Goal: Information Seeking & Learning: Find specific fact

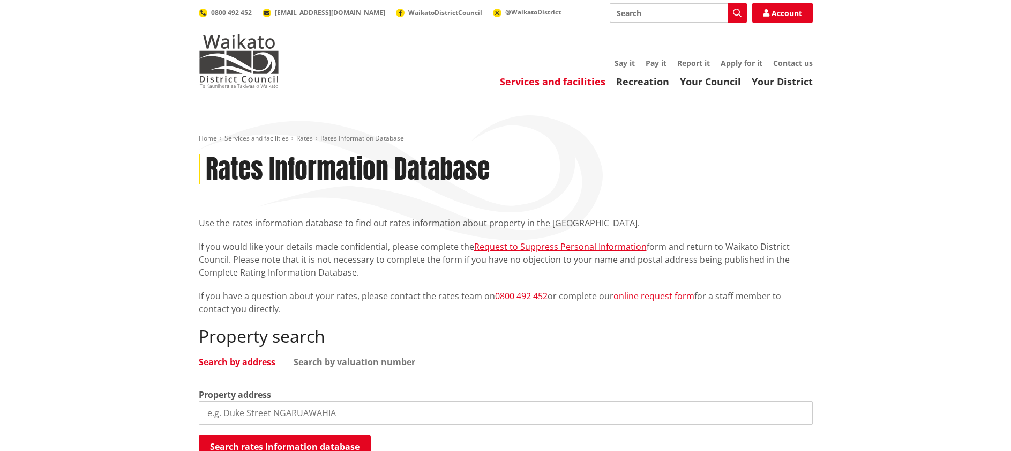
scroll to position [161, 0]
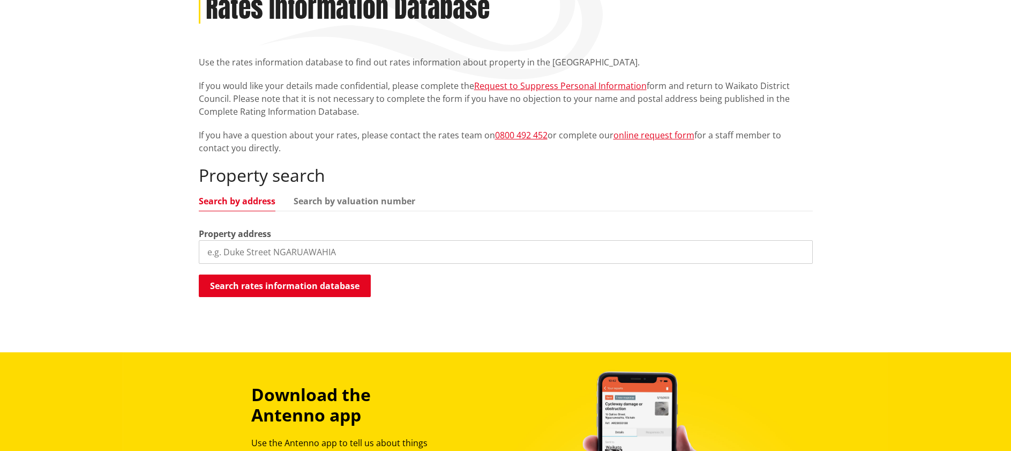
drag, startPoint x: 0, startPoint y: 0, endPoint x: 266, endPoint y: 251, distance: 365.4
click at [266, 251] on input "search" at bounding box center [506, 252] width 614 height 24
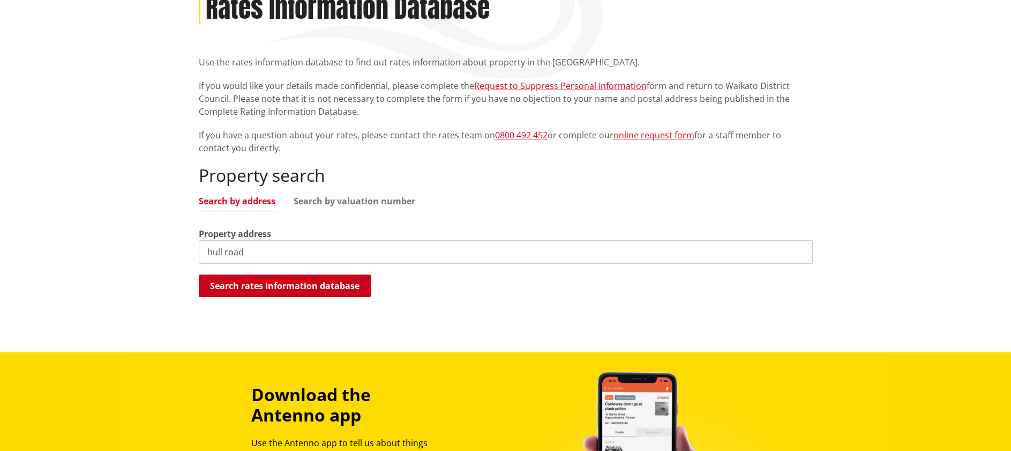
type input "hull road"
click at [320, 282] on button "Search rates information database" at bounding box center [285, 285] width 172 height 23
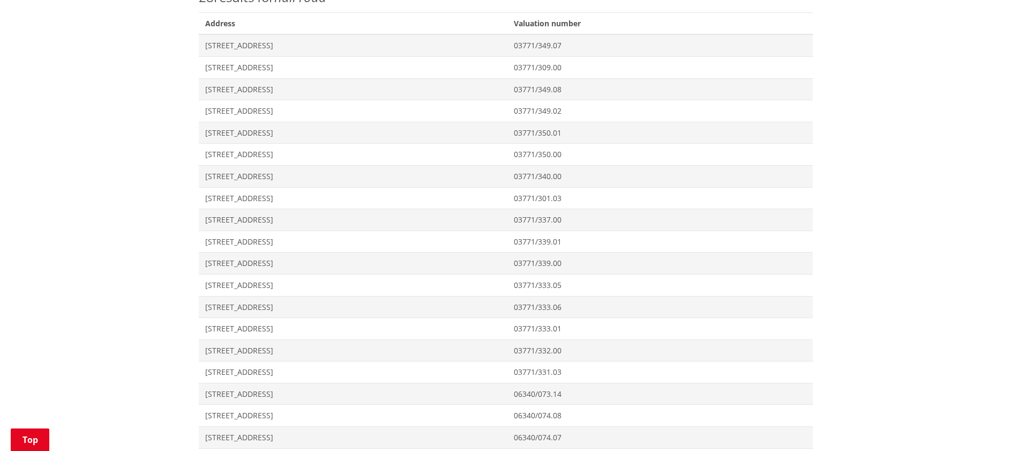
scroll to position [536, 0]
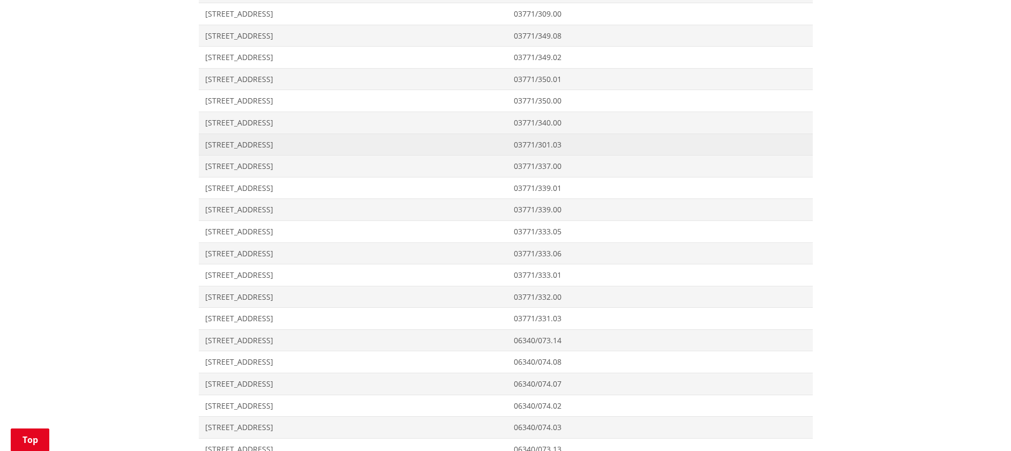
click at [248, 144] on span "[STREET_ADDRESS]" at bounding box center [353, 144] width 296 height 11
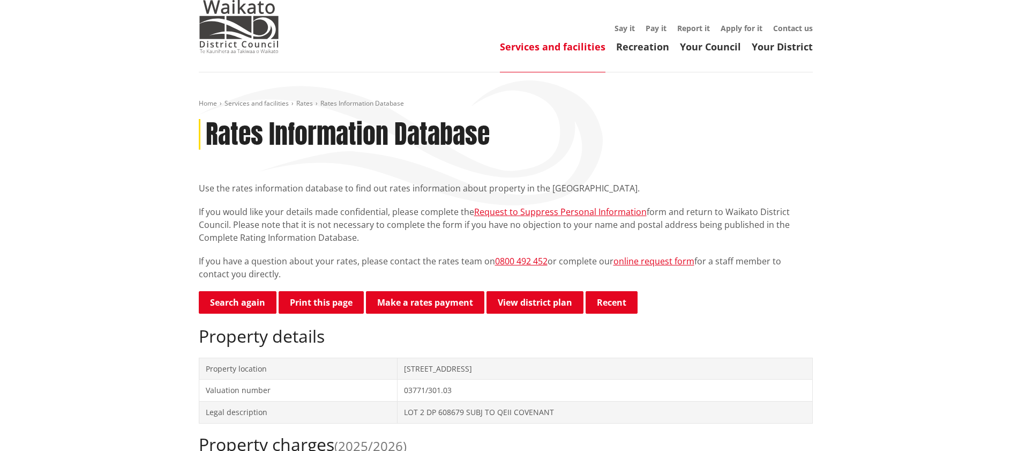
scroll to position [54, 0]
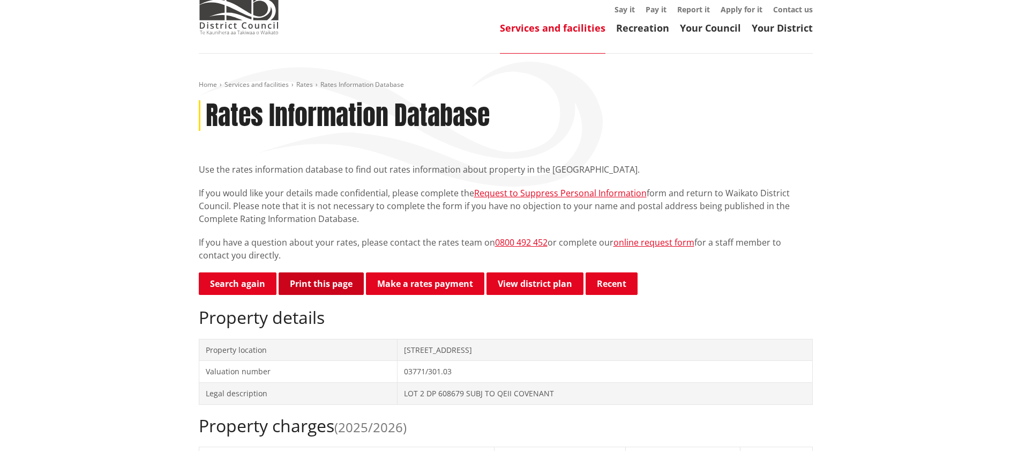
click at [342, 278] on button "Print this page" at bounding box center [321, 283] width 85 height 23
